Goal: Information Seeking & Learning: Learn about a topic

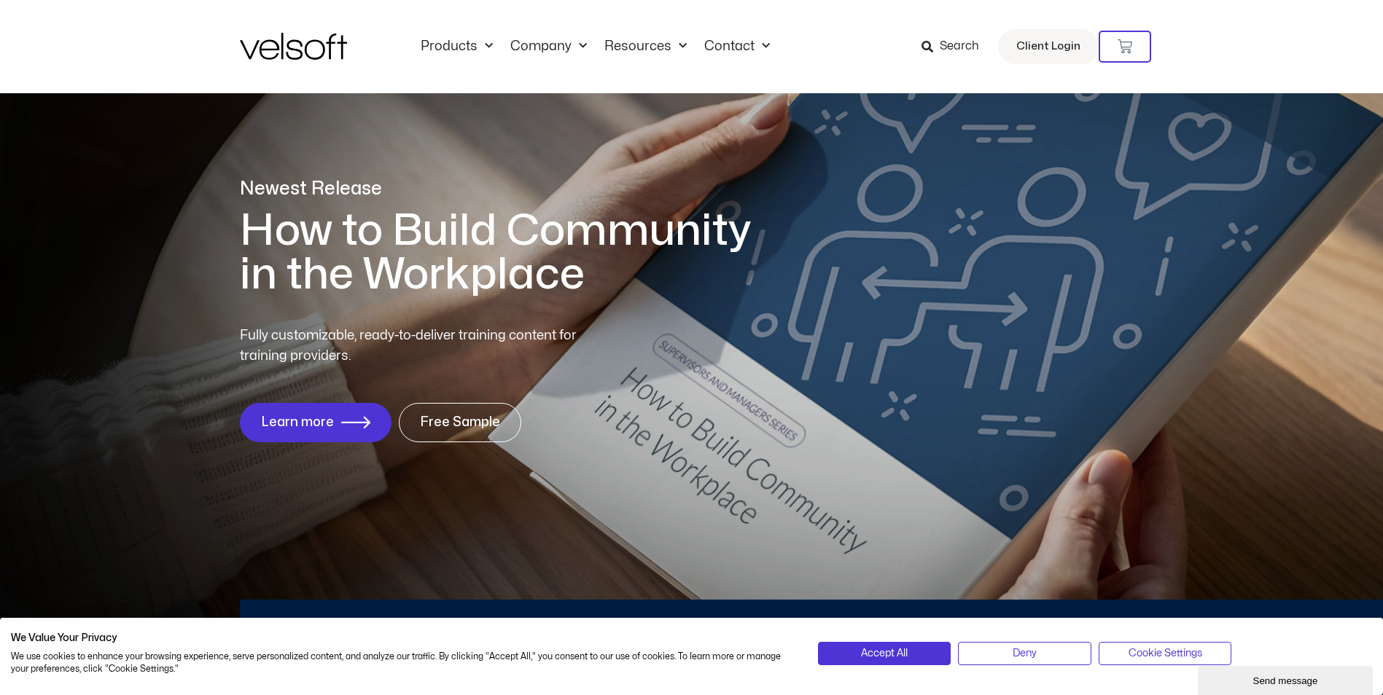
drag, startPoint x: 531, startPoint y: 299, endPoint x: 531, endPoint y: 313, distance: 13.9
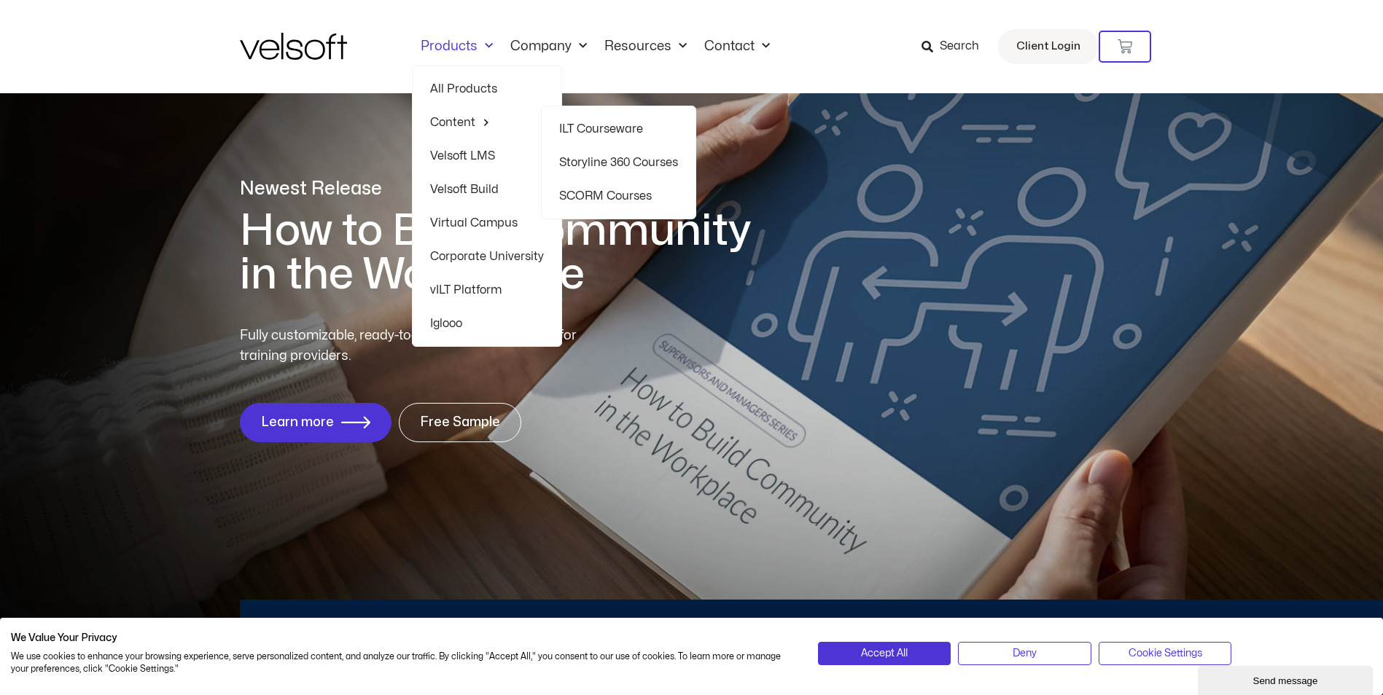
click at [614, 127] on link "ILT Courseware" at bounding box center [618, 129] width 119 height 34
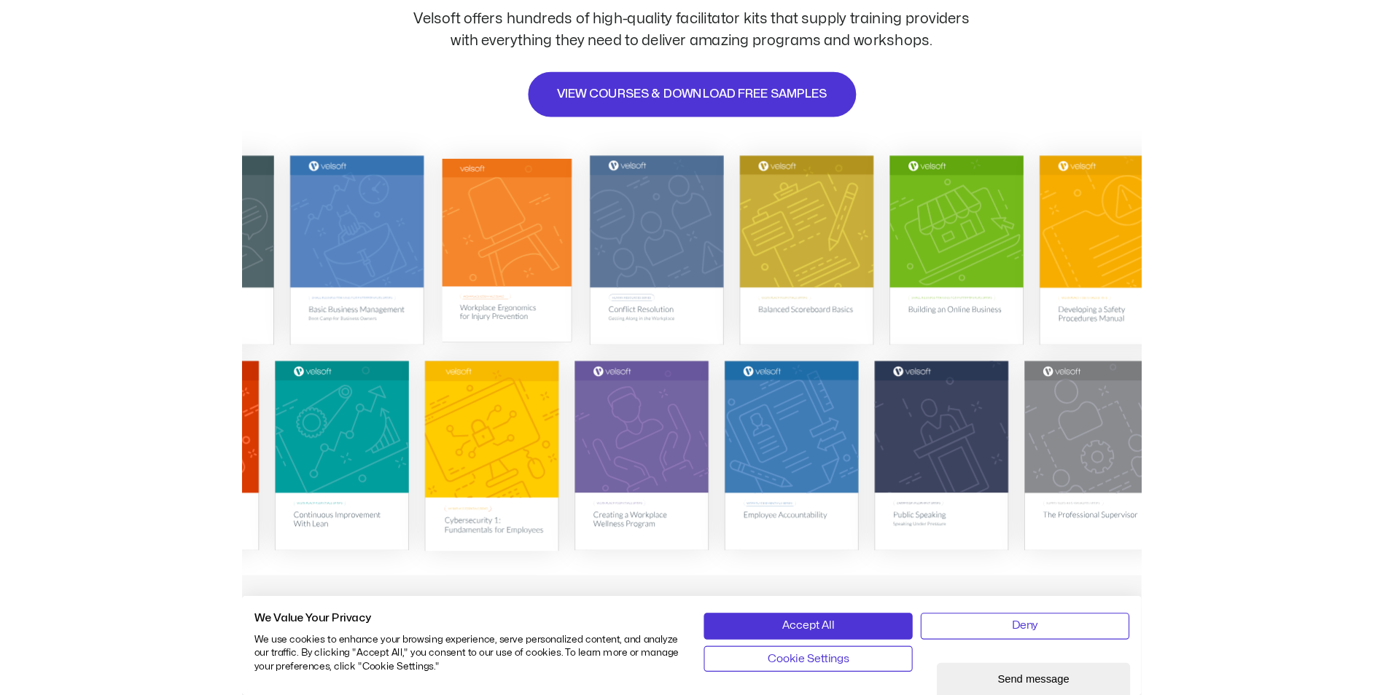
scroll to position [219, 0]
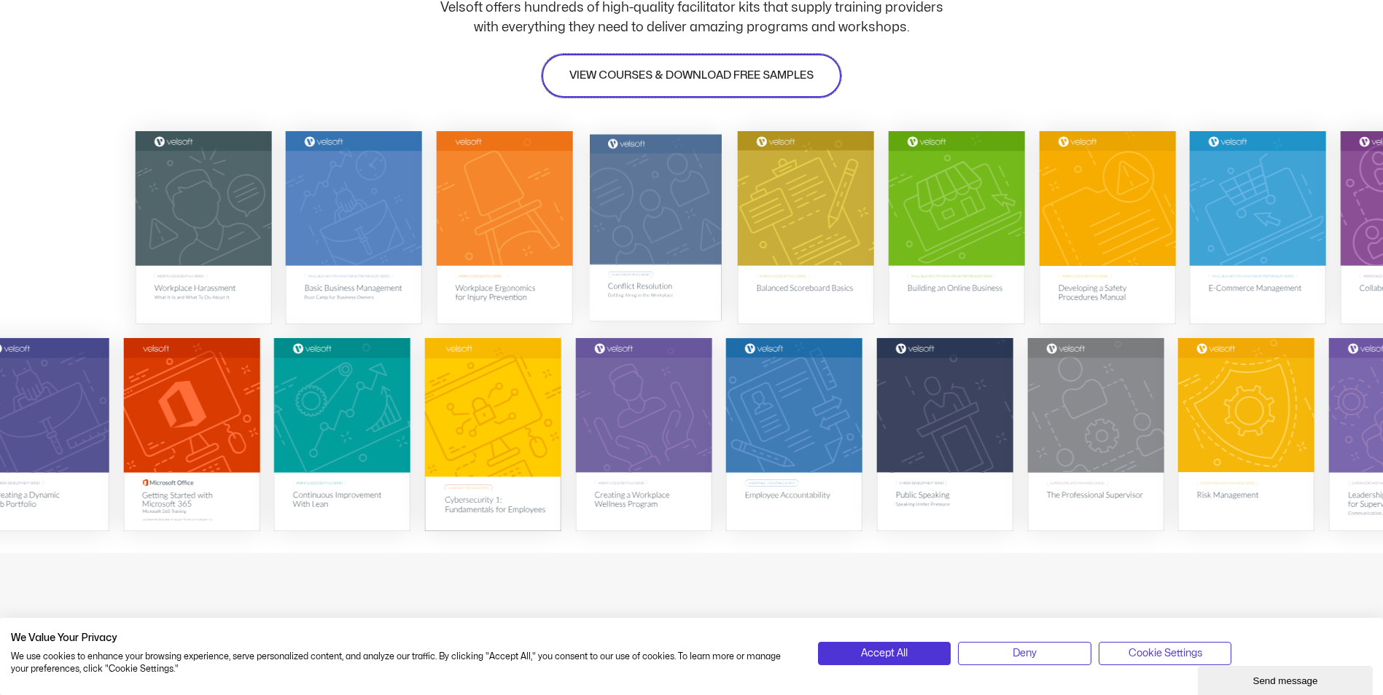
drag, startPoint x: 664, startPoint y: 74, endPoint x: 677, endPoint y: 294, distance: 219.8
click at [664, 74] on span "VIEW COURSES & DOWNLOAD FREE SAMPLES" at bounding box center [691, 75] width 244 height 17
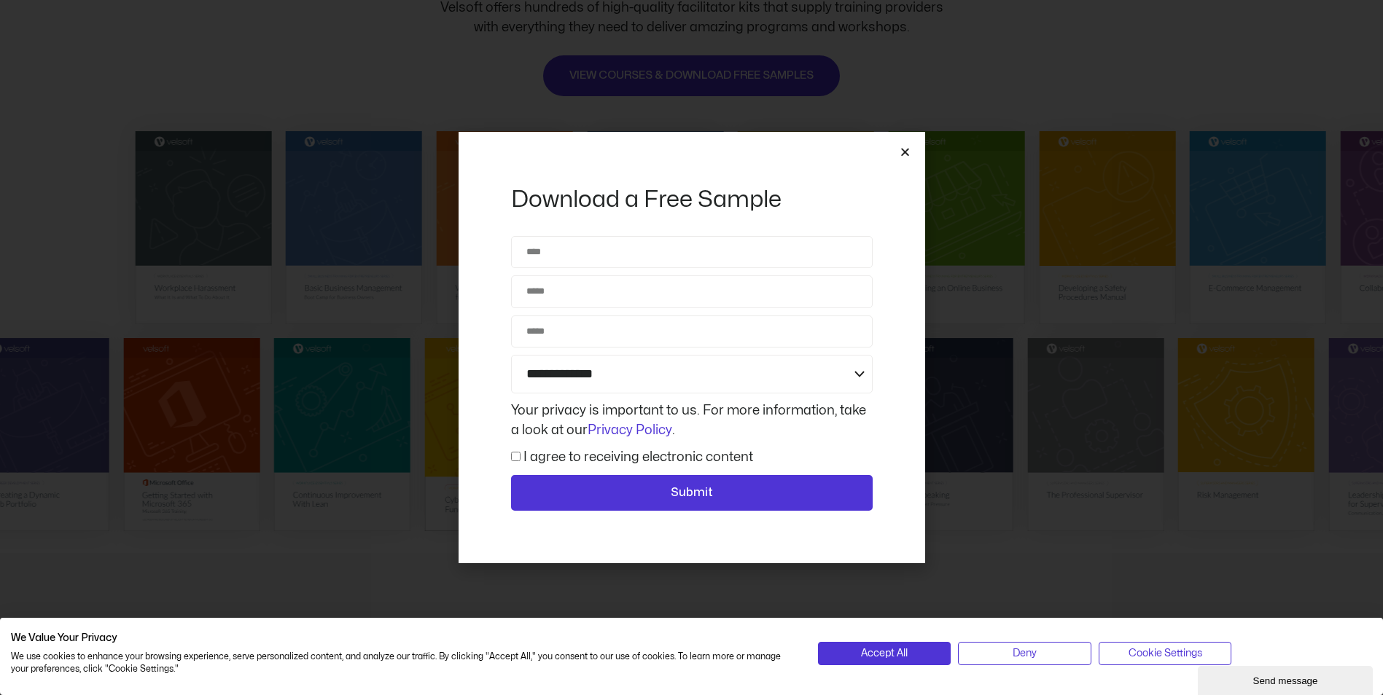
click at [904, 148] on icon "Close" at bounding box center [905, 152] width 11 height 11
